Goal: Information Seeking & Learning: Learn about a topic

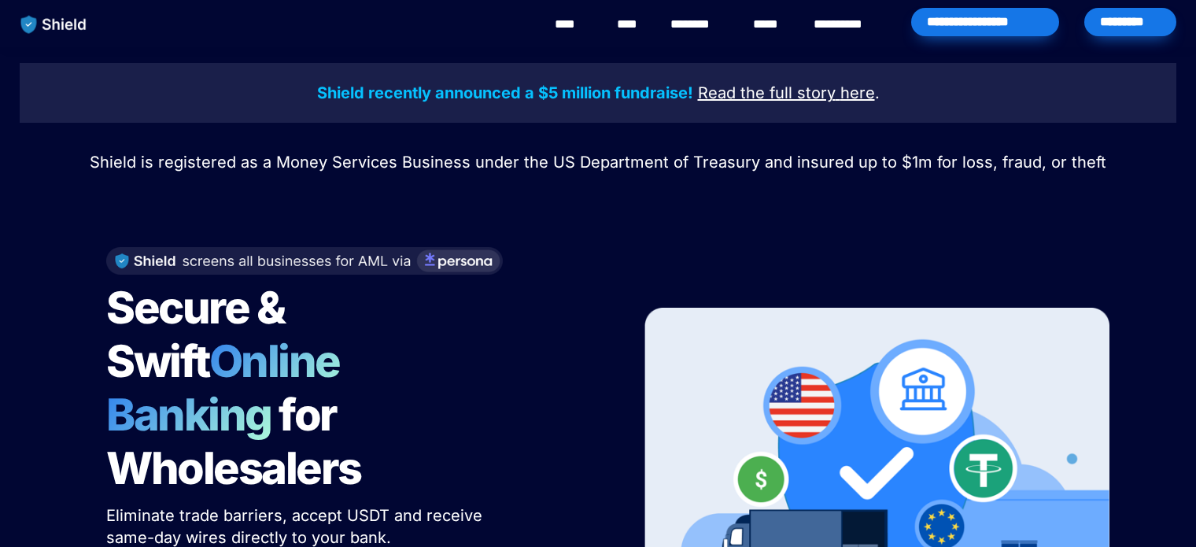
click at [706, 28] on link "********" at bounding box center [698, 24] width 56 height 19
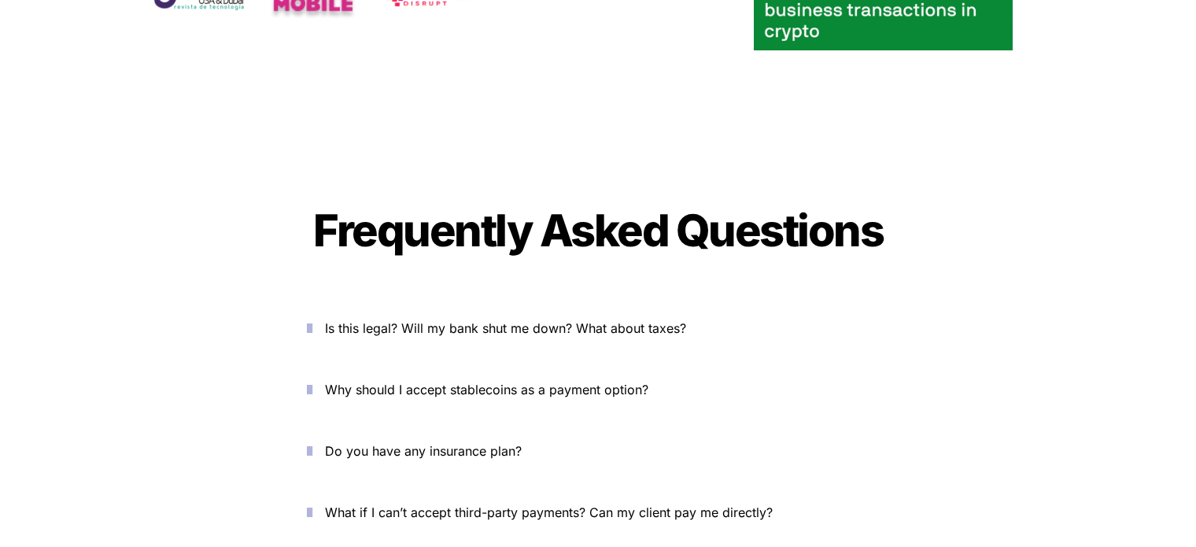
scroll to position [5720, 0]
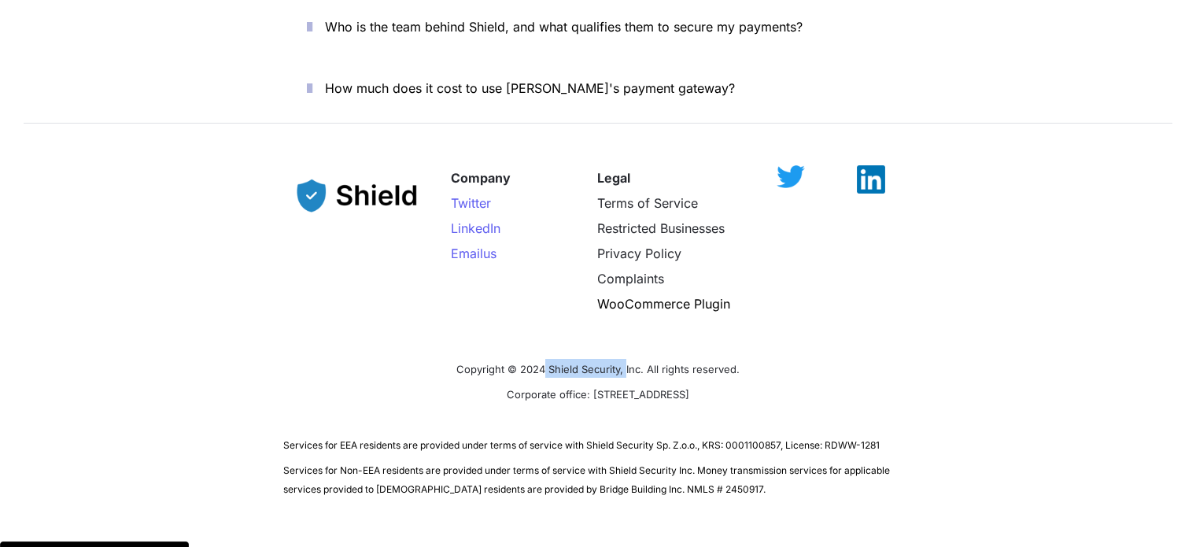
drag, startPoint x: 547, startPoint y: 317, endPoint x: 626, endPoint y: 319, distance: 79.5
click at [626, 363] on span "Copyright © 2024 Shield Security, Inc. All rights reserved." at bounding box center [597, 369] width 283 height 13
copy span "Shield Security,"
click at [631, 360] on span "Copyright © 2024 Shield Security, Inc. All rights reserved." at bounding box center [597, 368] width 283 height 16
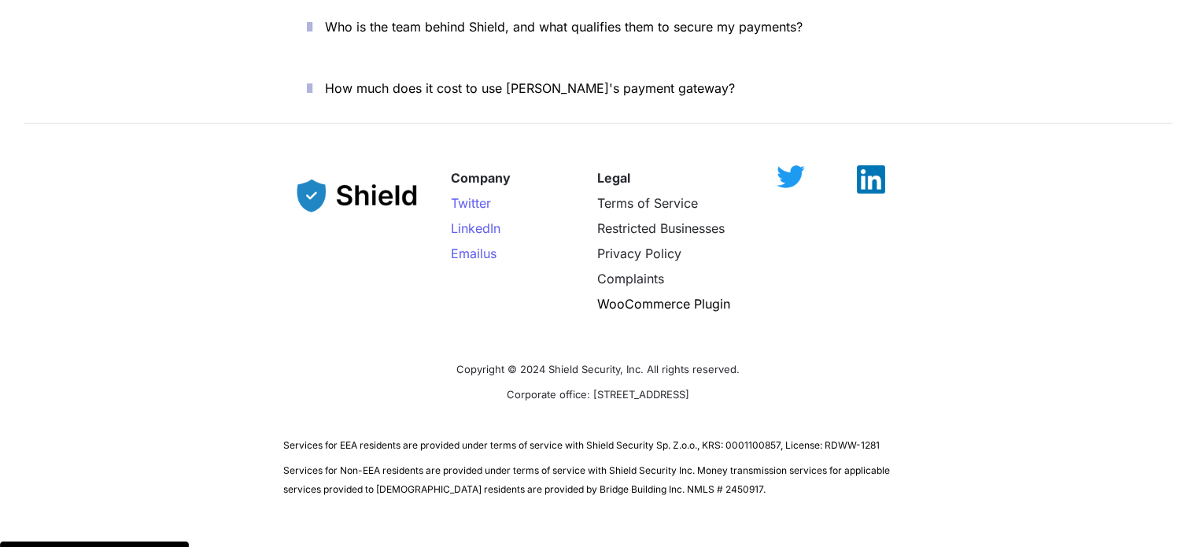
click at [673, 363] on span "Copyright © 2024 Shield Security, Inc. All rights reserved." at bounding box center [597, 369] width 283 height 13
click at [776, 356] on p "Copyright © 2024 Shield Security, Inc. All rights reserved." at bounding box center [597, 368] width 629 height 25
drag, startPoint x: 546, startPoint y: 316, endPoint x: 620, endPoint y: 321, distance: 74.1
click at [620, 363] on span "Copyright © 2024 Shield Security, Inc. All rights reserved." at bounding box center [597, 369] width 283 height 13
copy span "Shield Security"
